Goal: Task Accomplishment & Management: Manage account settings

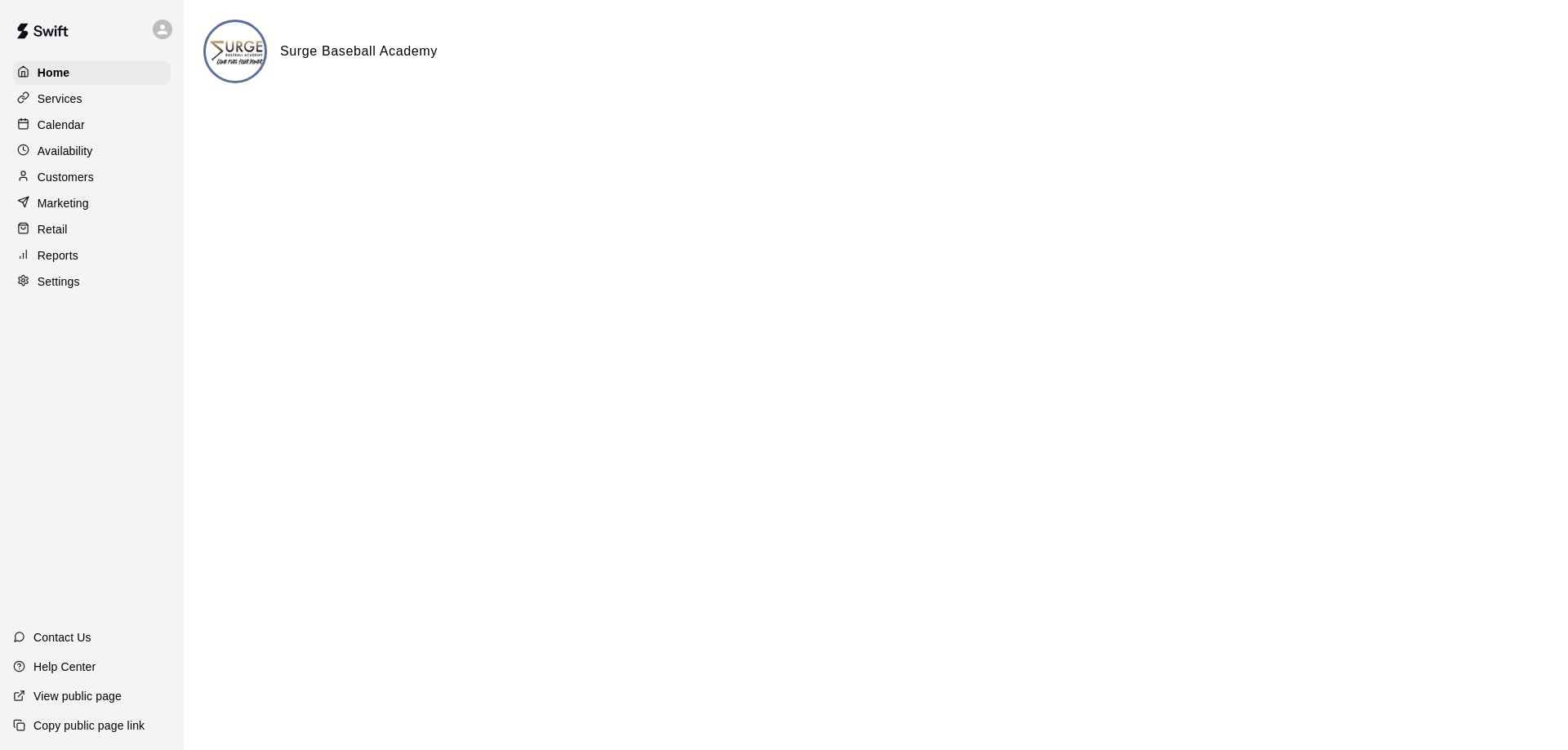
click at [75, 128] on p "Calendar" at bounding box center [61, 125] width 47 height 17
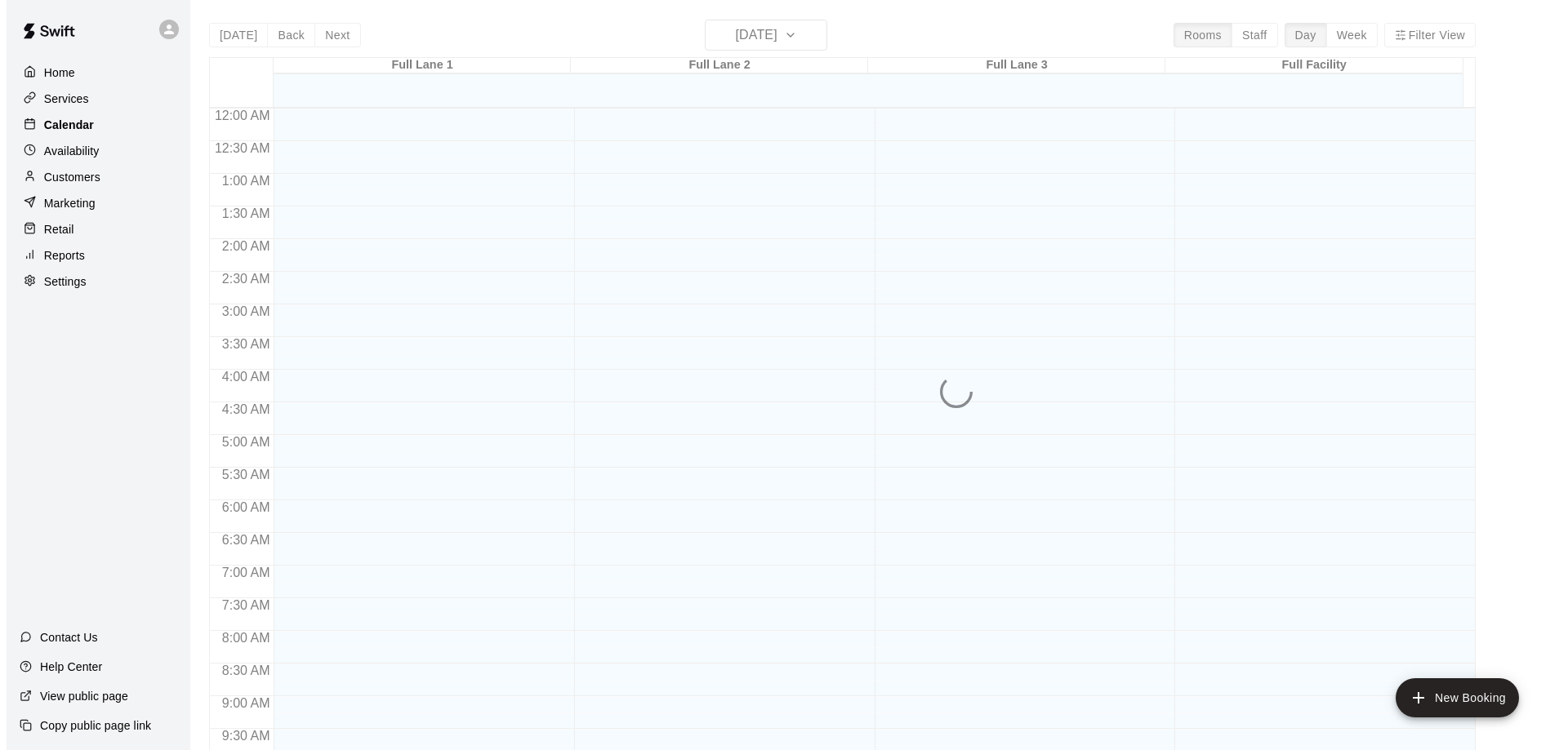
scroll to position [858, 0]
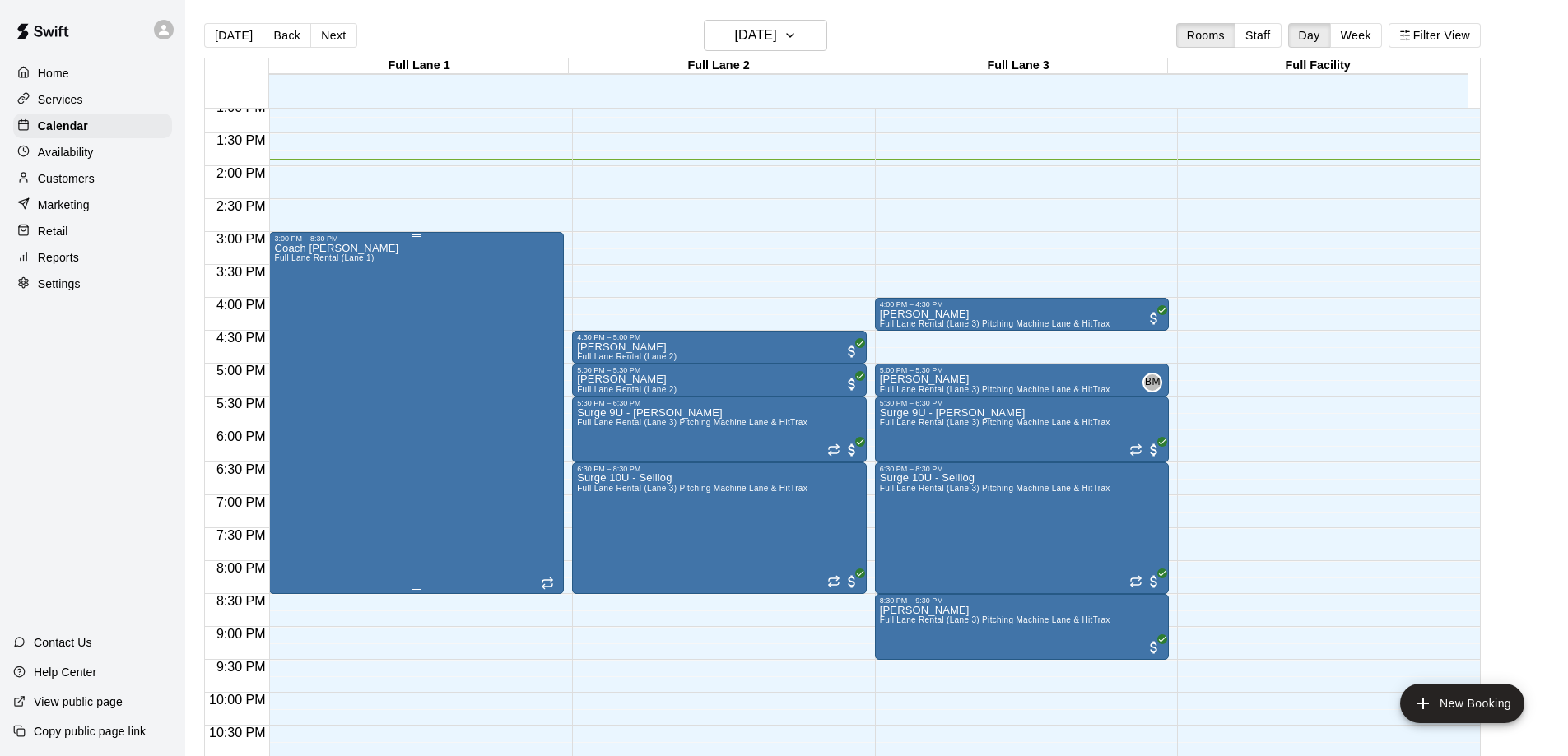
click at [386, 421] on div "Coach [PERSON_NAME] Full [PERSON_NAME] Rental (Lane 1)" at bounding box center [417, 621] width 285 height 756
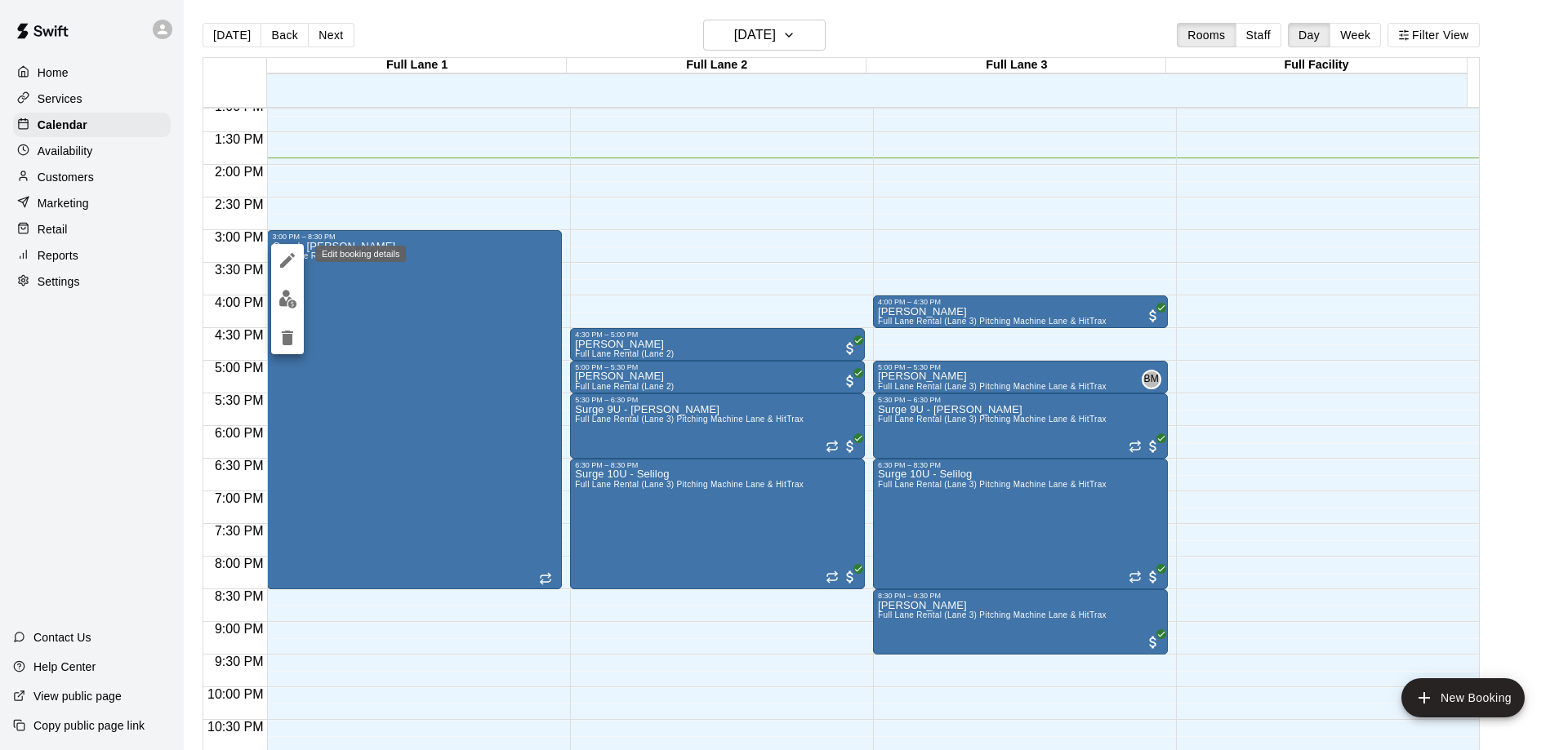
click at [291, 262] on icon "edit" at bounding box center [287, 260] width 19 height 19
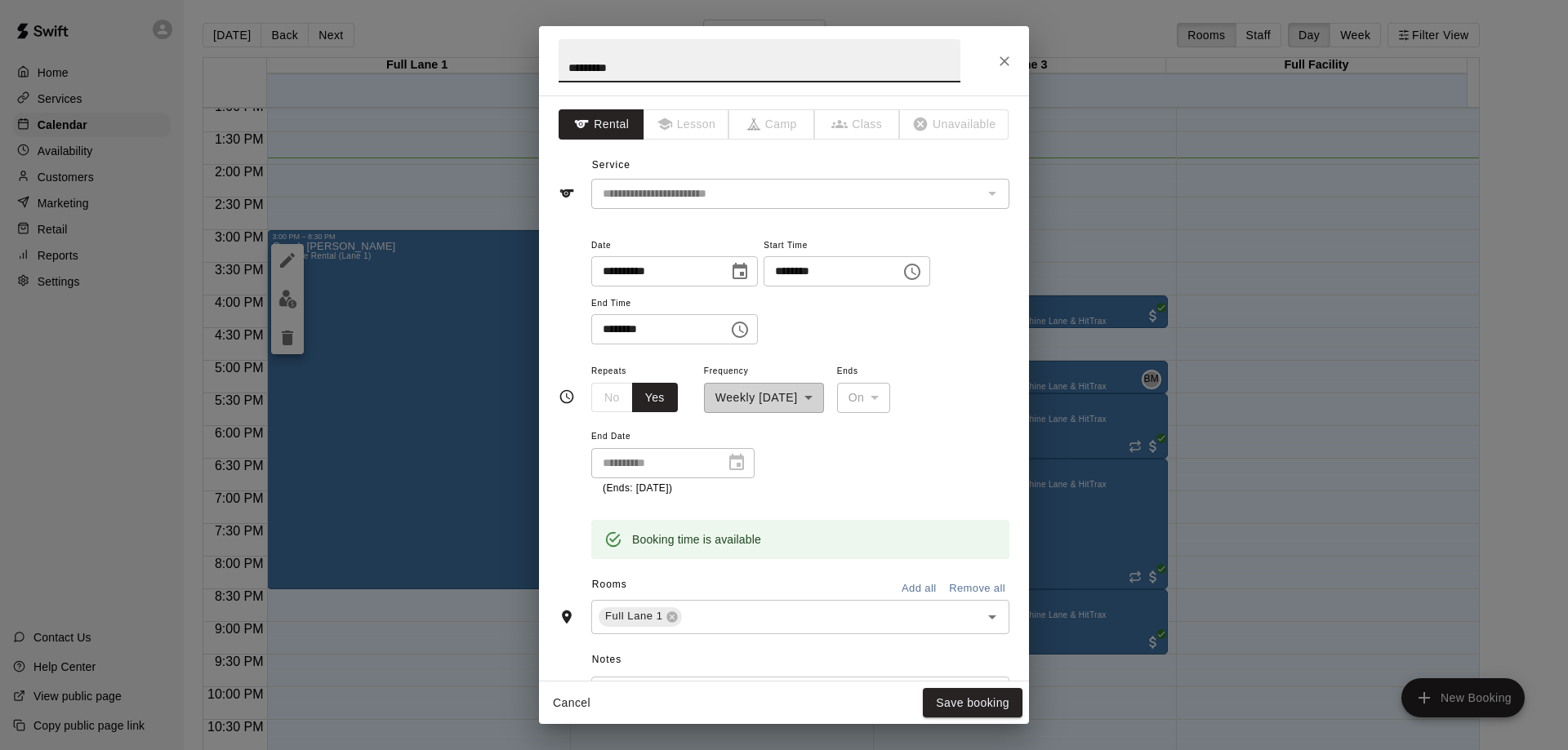
click at [750, 335] on icon "Choose time, selected time is 8:30 PM" at bounding box center [740, 330] width 19 height 19
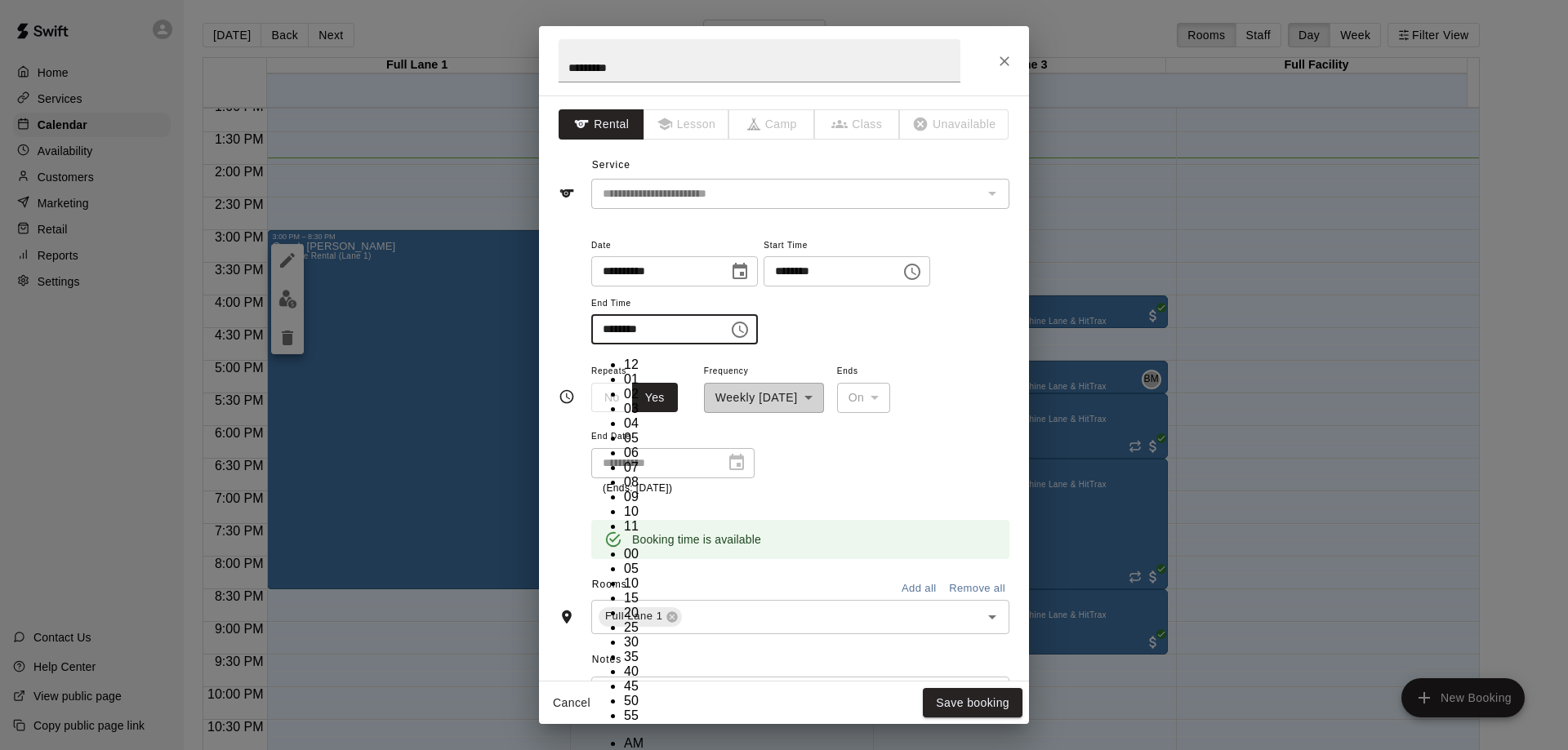
scroll to position [173, 0]
click at [624, 460] on li "07" at bounding box center [633, 467] width 19 height 15
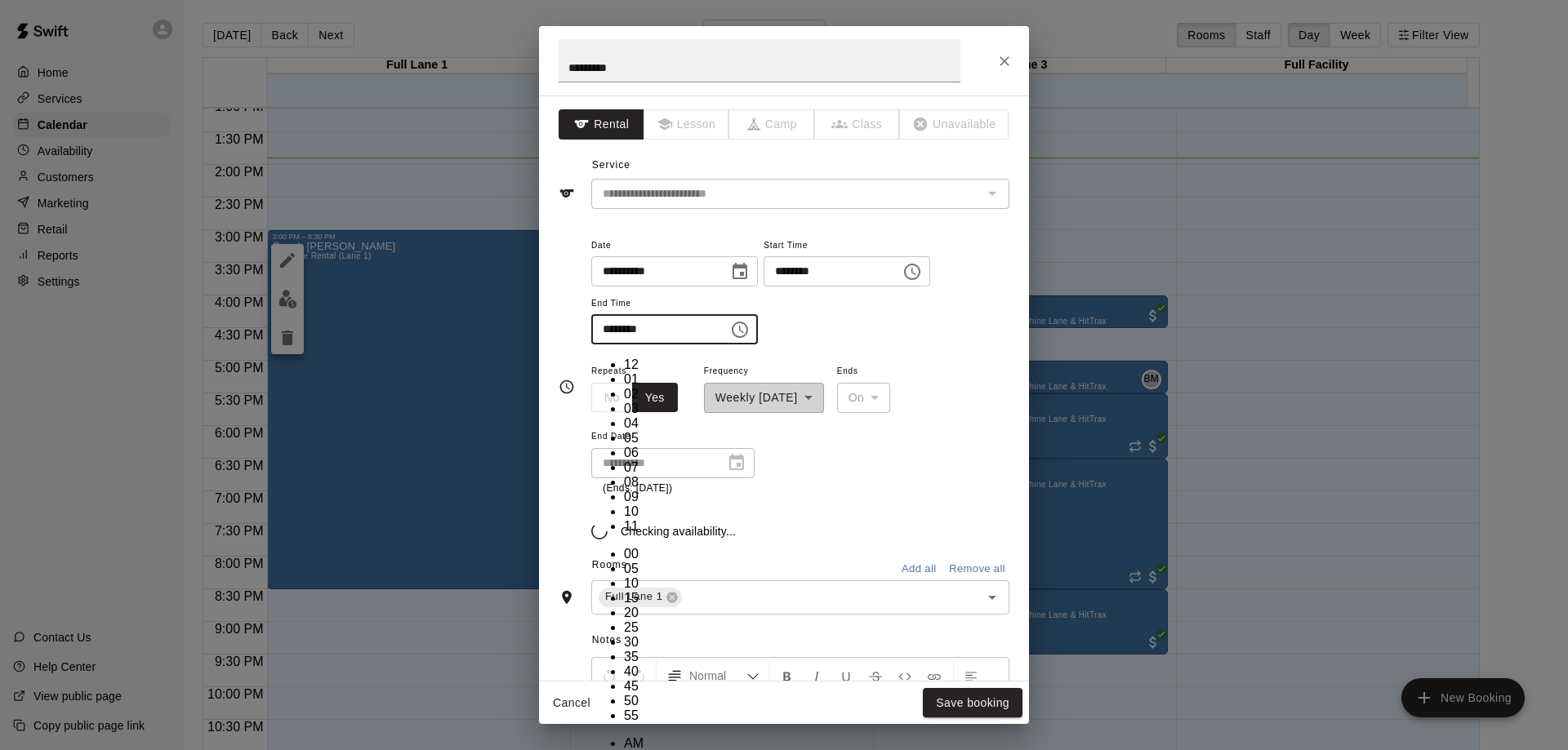
type input "********"
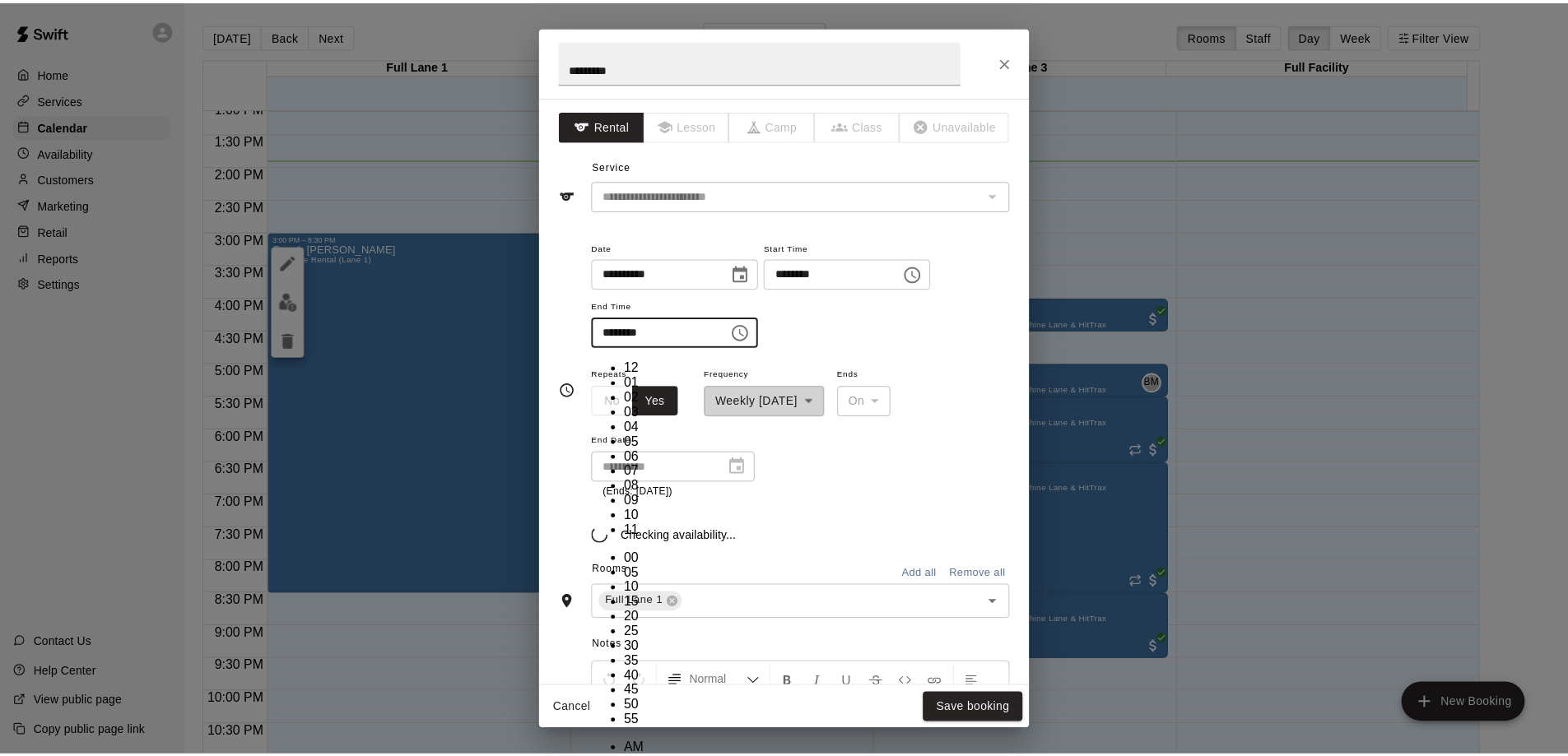
scroll to position [225, 0]
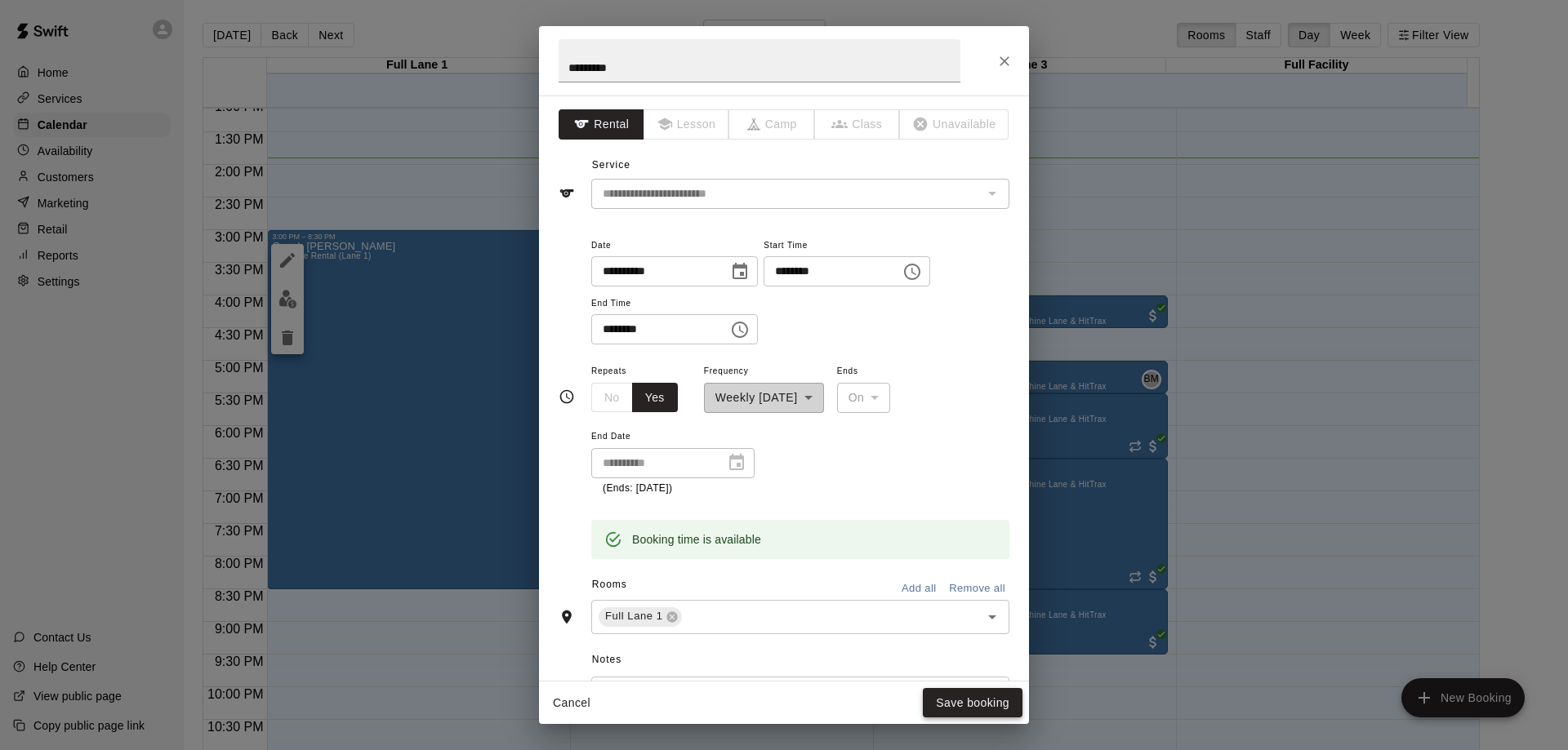
click at [978, 703] on button "Save booking" at bounding box center [973, 703] width 99 height 31
